Goal: Information Seeking & Learning: Learn about a topic

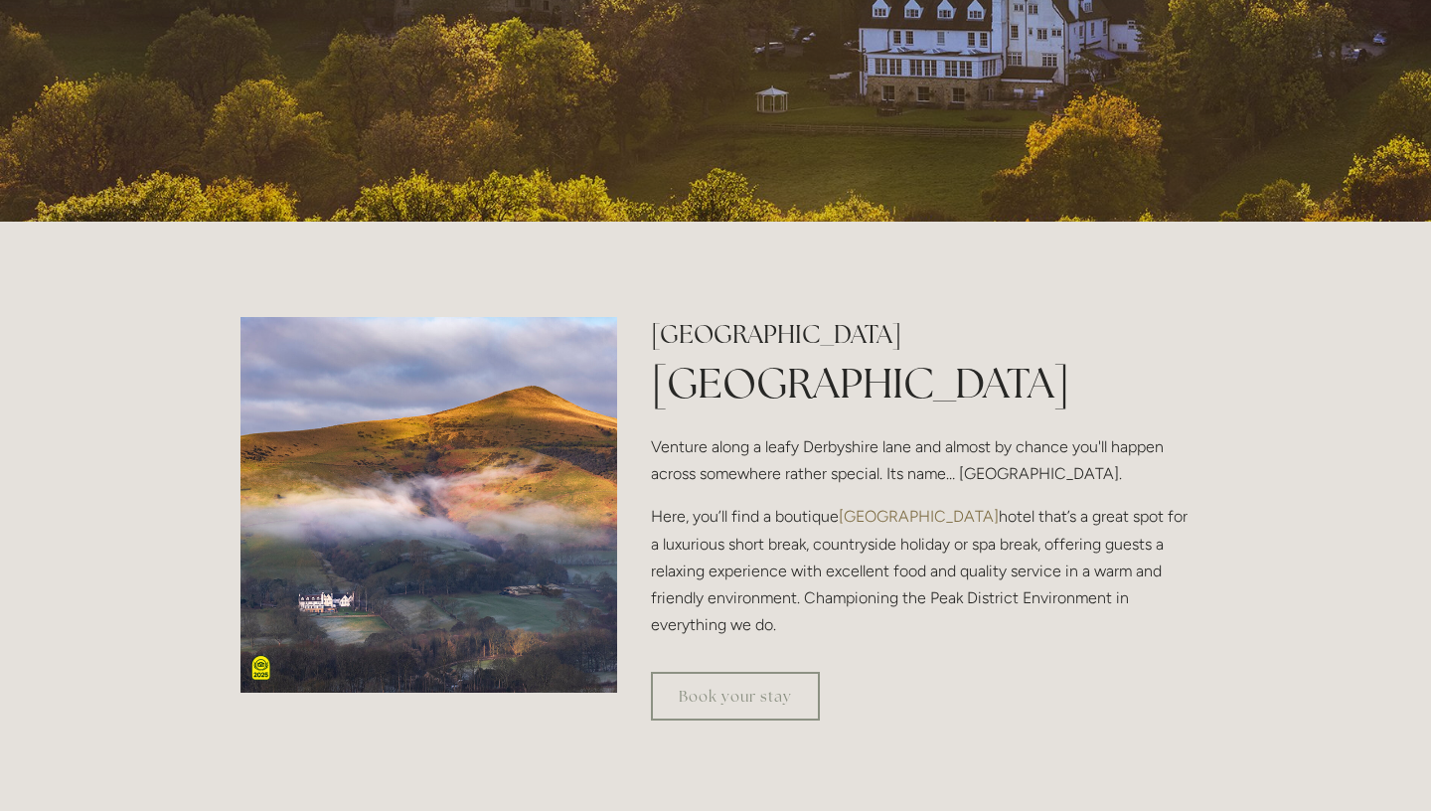
scroll to position [470, 0]
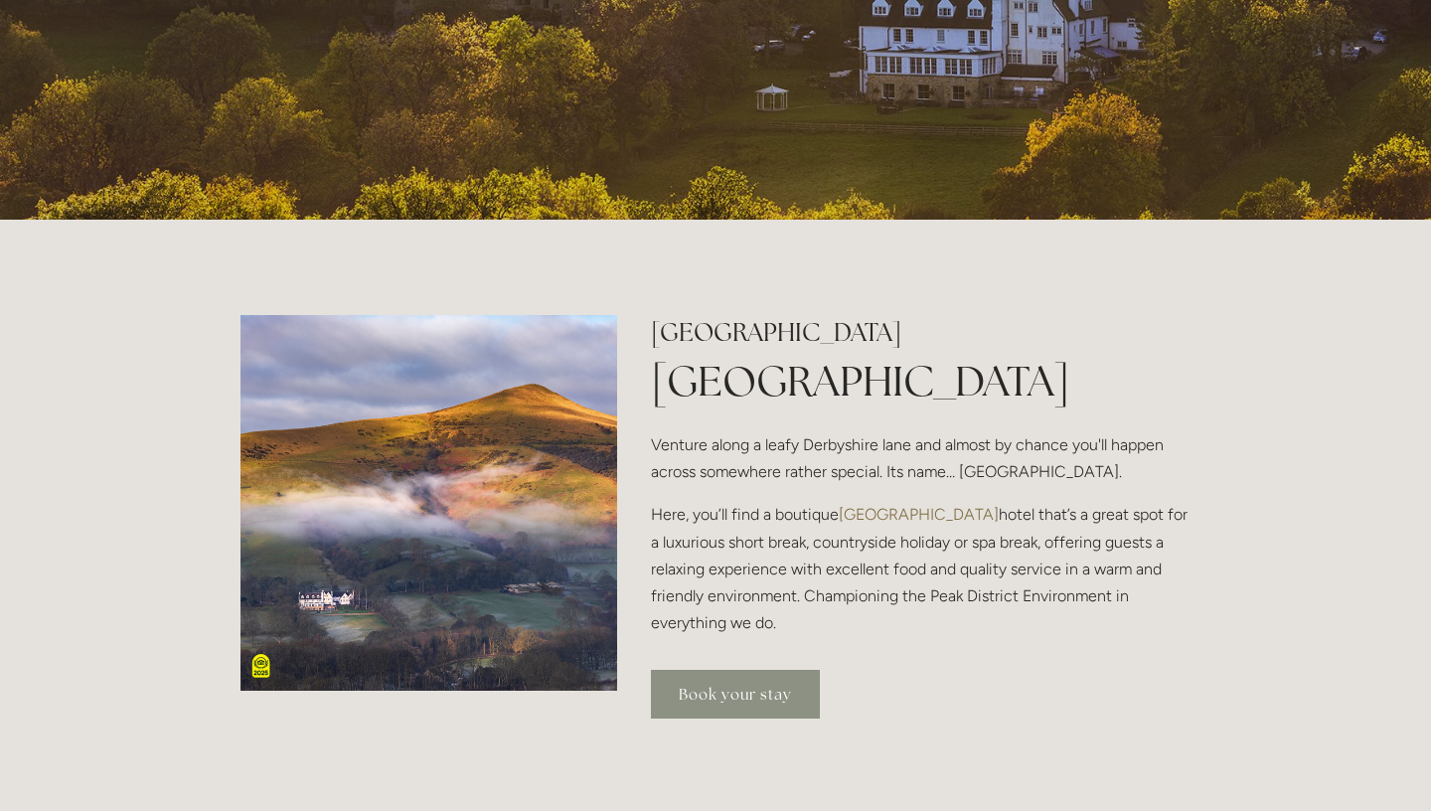
click at [746, 696] on link "Book your stay" at bounding box center [735, 694] width 169 height 49
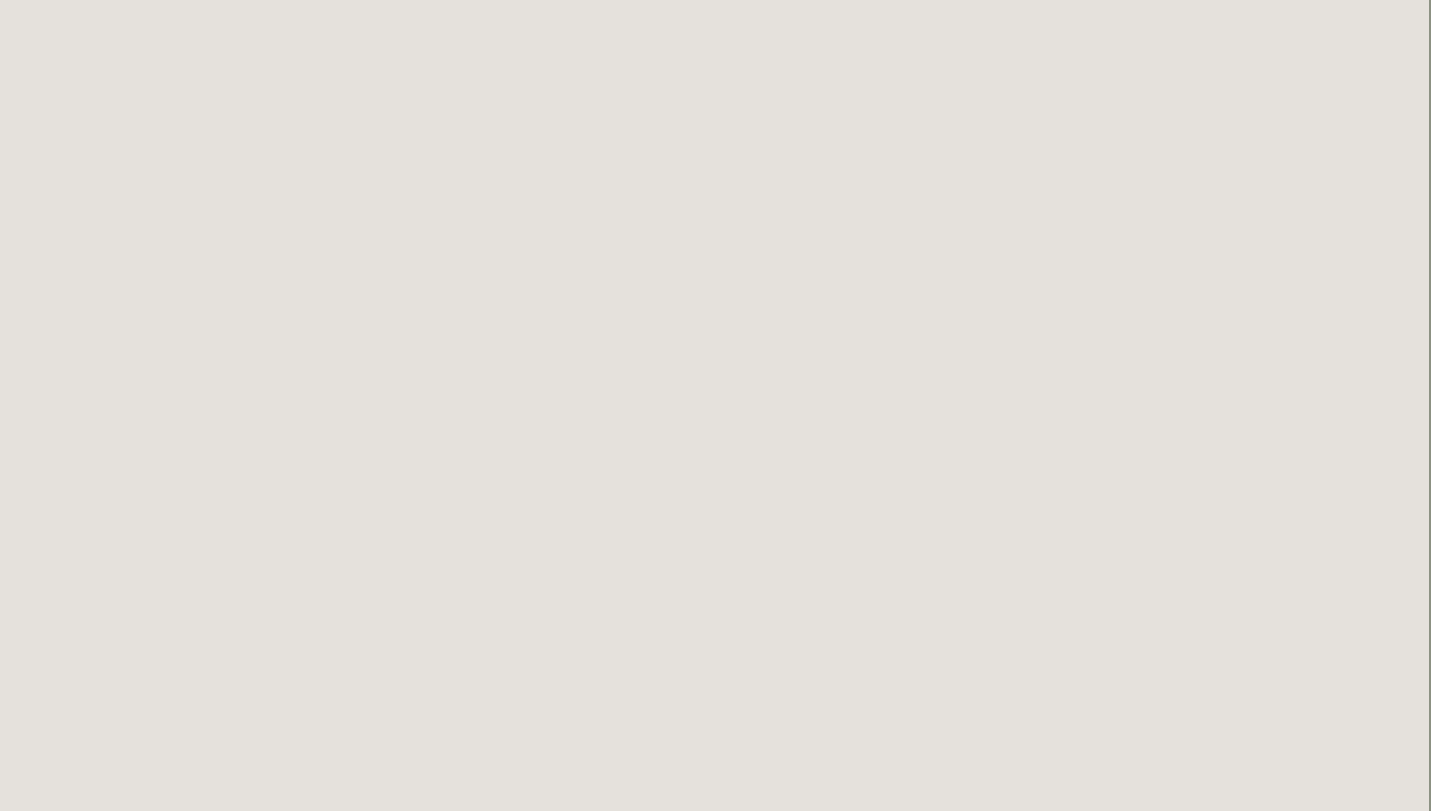
scroll to position [570, 2]
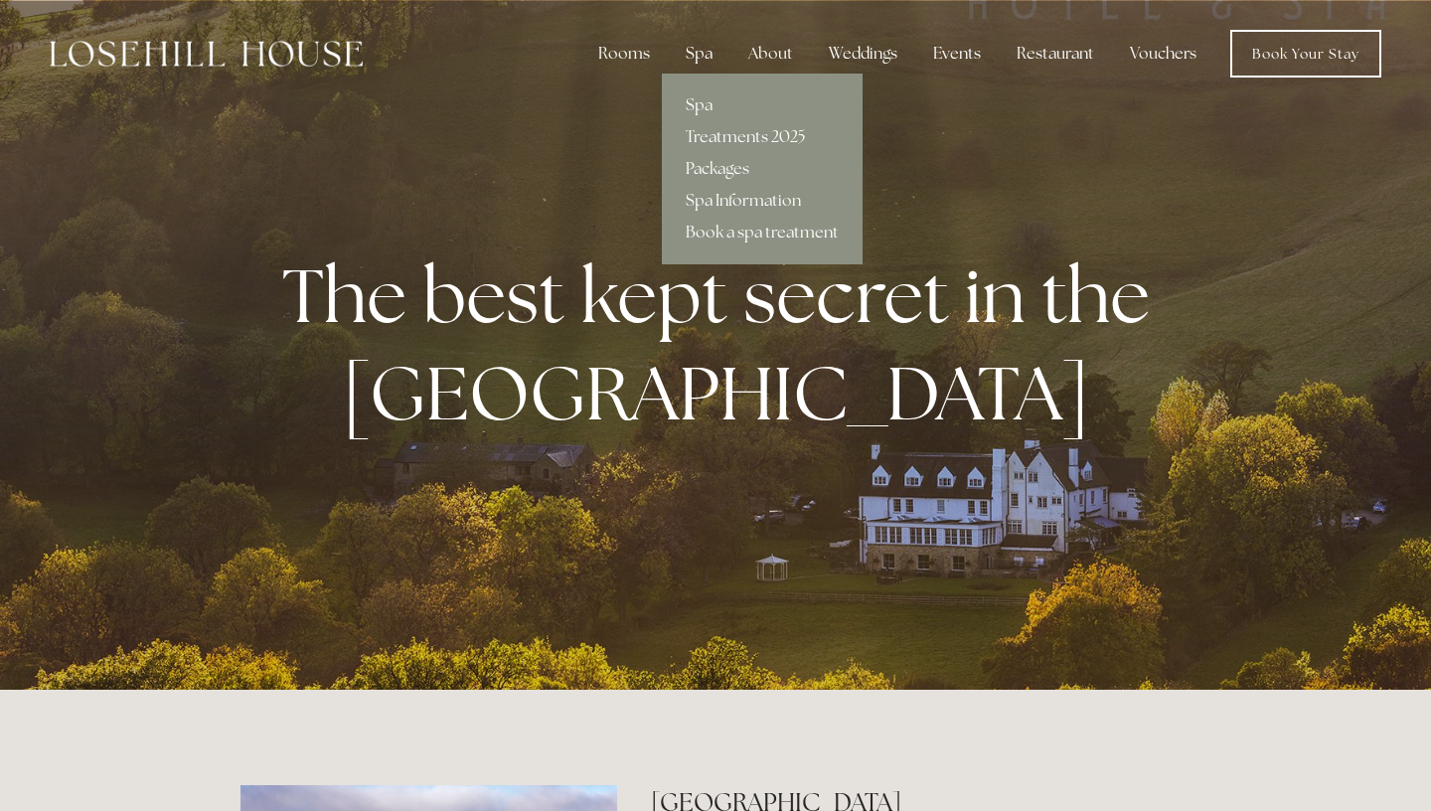
click at [701, 51] on div "Spa" at bounding box center [699, 54] width 59 height 40
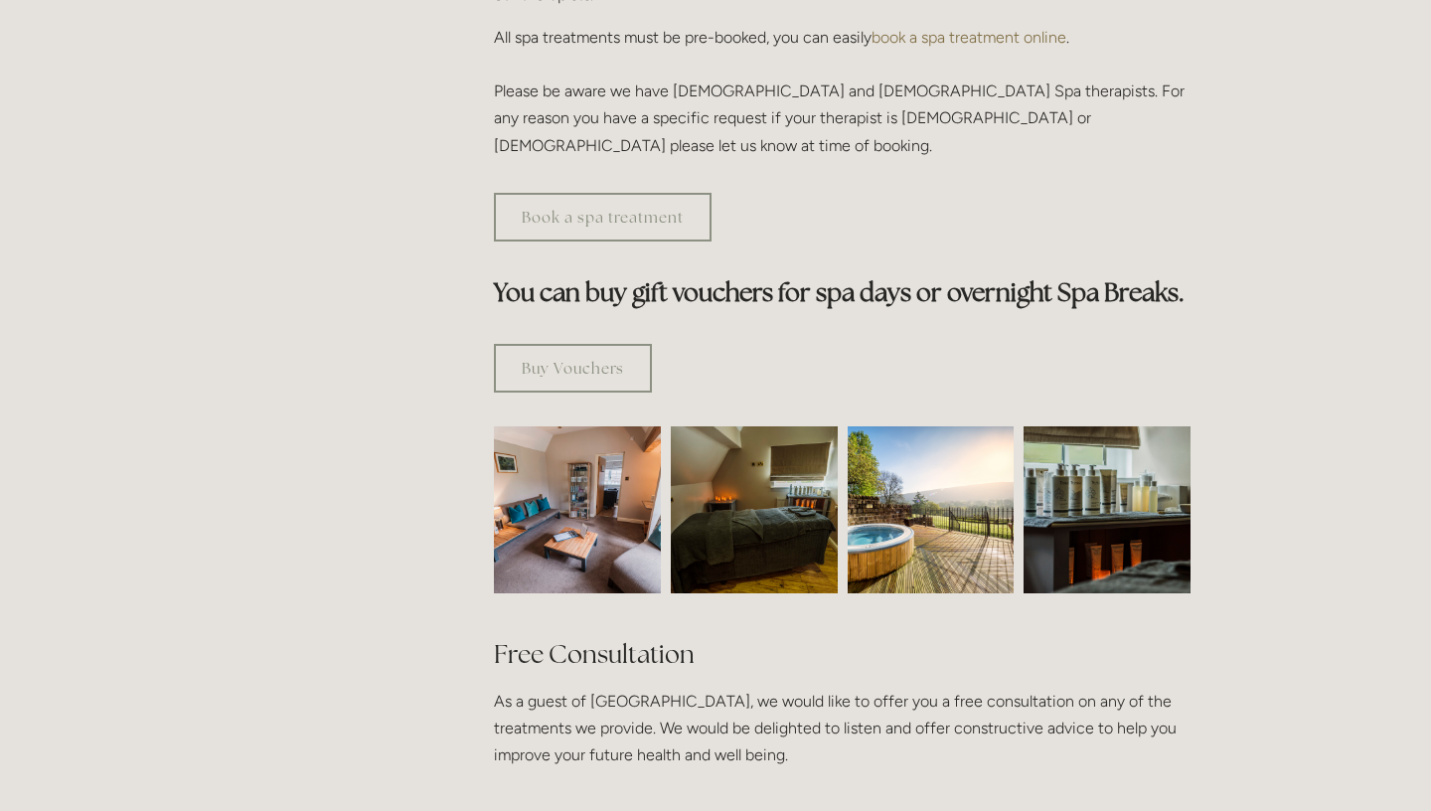
scroll to position [1007, 0]
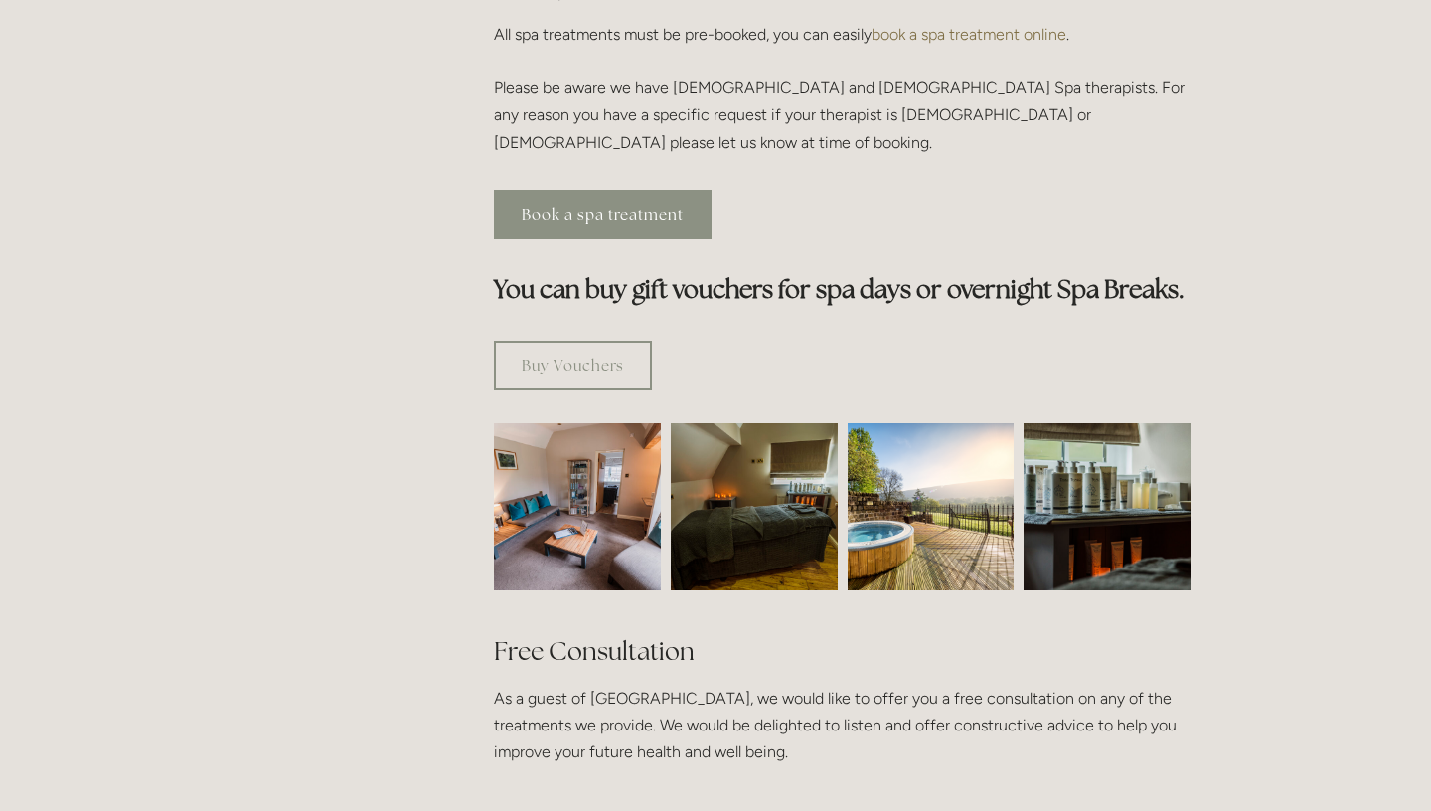
click at [644, 190] on link "Book a spa treatment" at bounding box center [603, 214] width 218 height 49
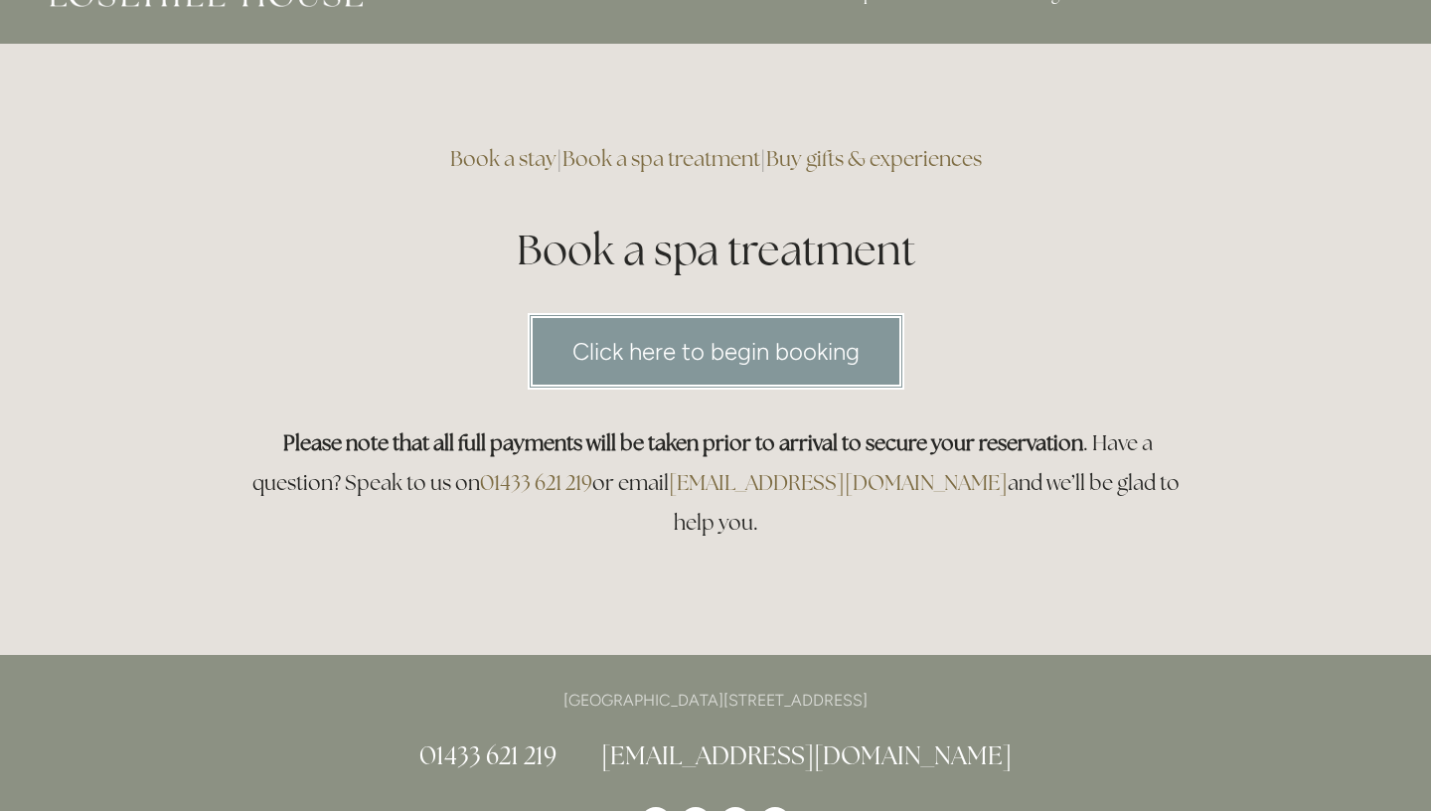
scroll to position [55, 0]
click at [711, 345] on link "Click here to begin booking" at bounding box center [716, 352] width 377 height 77
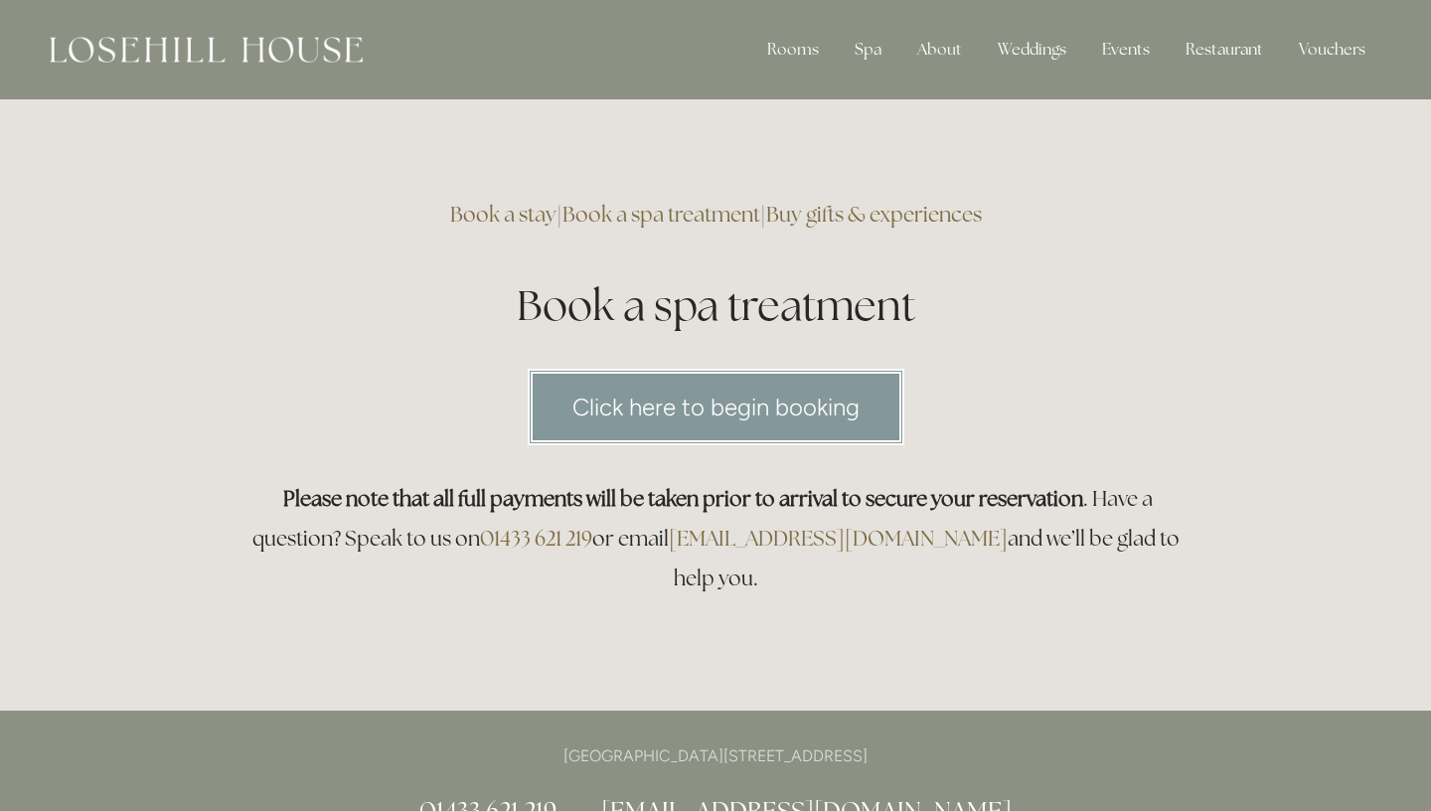
click at [203, 47] on img at bounding box center [206, 50] width 313 height 26
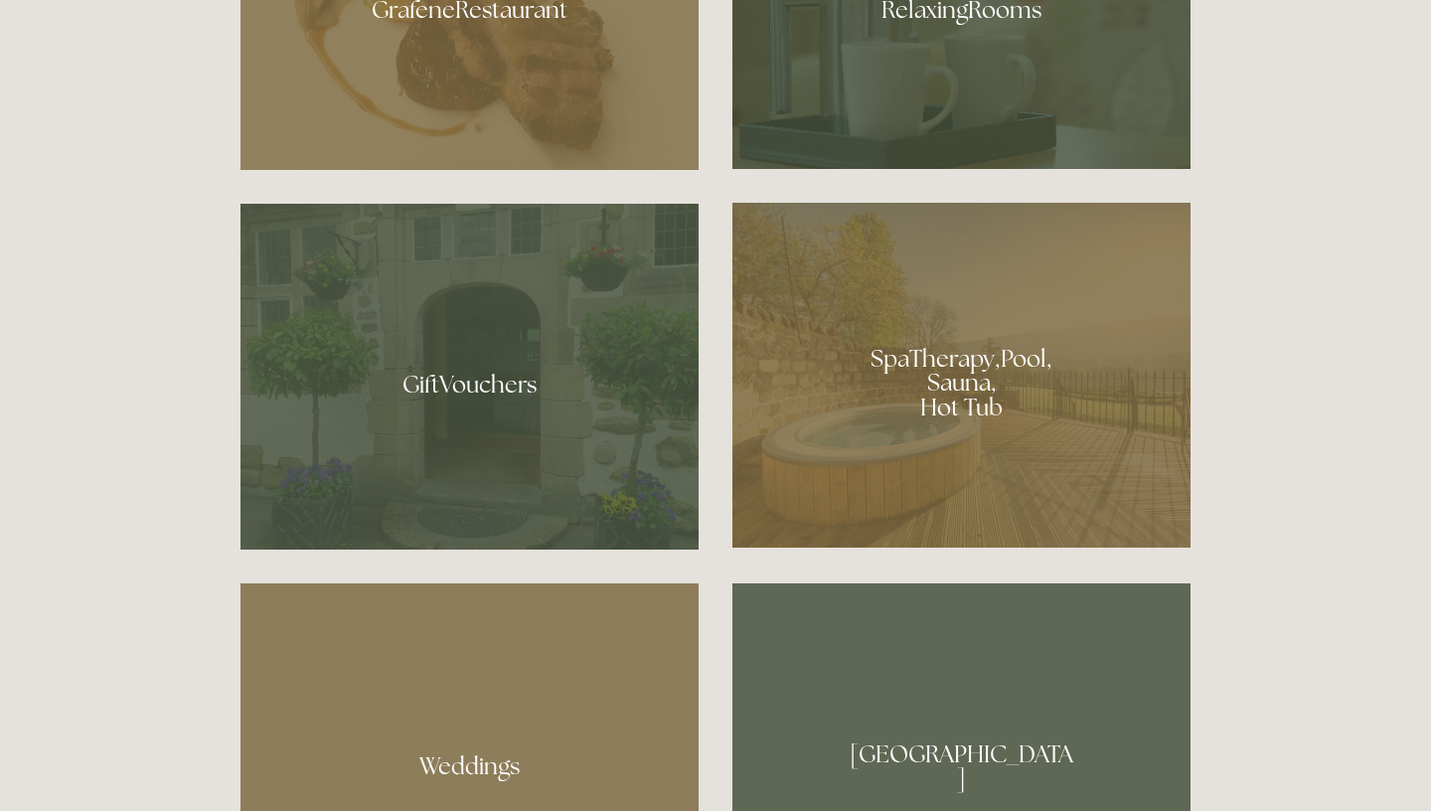
scroll to position [1464, 0]
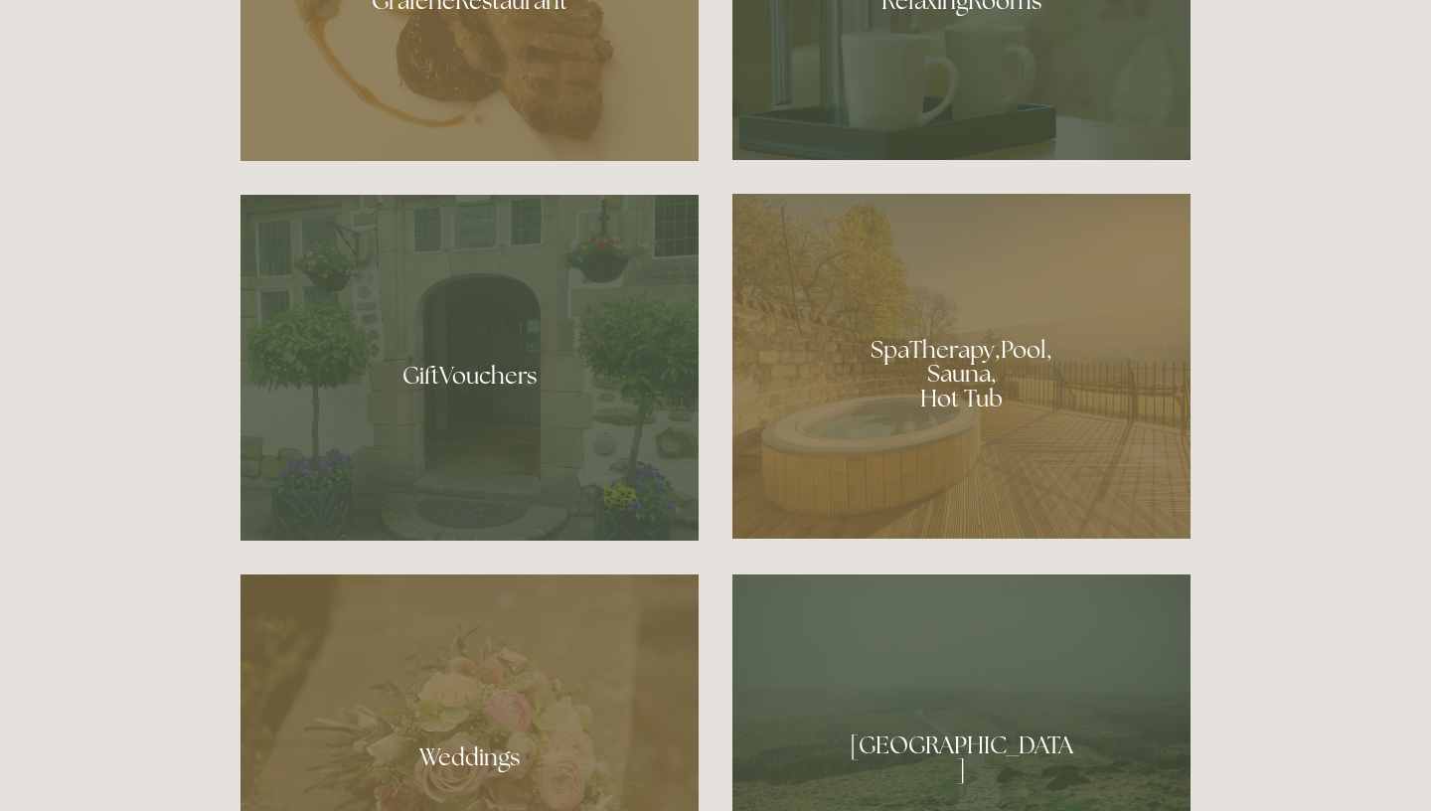
click at [1023, 452] on div at bounding box center [961, 366] width 458 height 345
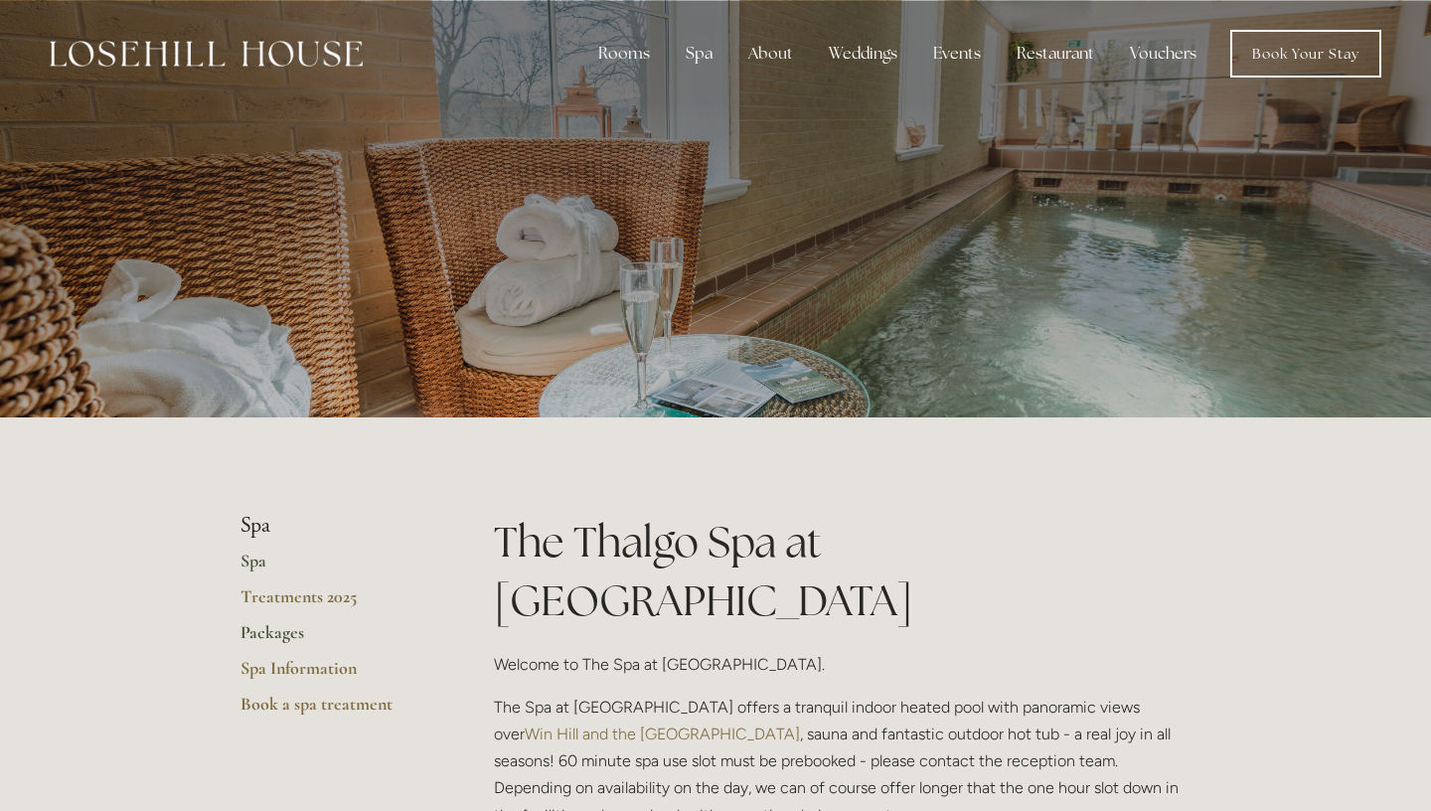
click at [304, 635] on link "Packages" at bounding box center [335, 639] width 190 height 36
